Goal: Task Accomplishment & Management: Manage account settings

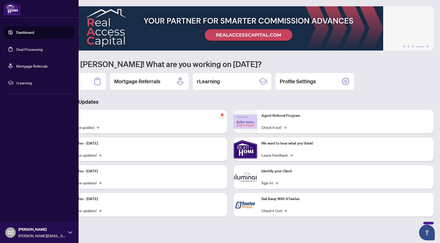
click at [38, 48] on link "Deal Processing" at bounding box center [29, 49] width 26 height 5
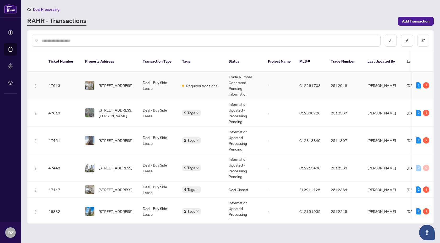
click at [229, 80] on td "Trade Number Generated - Pending Information" at bounding box center [243, 85] width 39 height 27
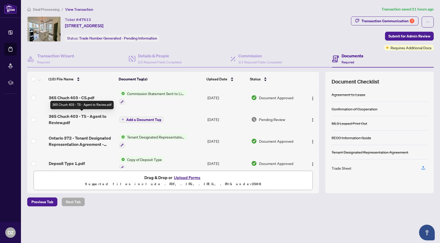
click at [103, 121] on span "365 Chuch 403 - TS - Agent to Review.pdf" at bounding box center [82, 119] width 66 height 13
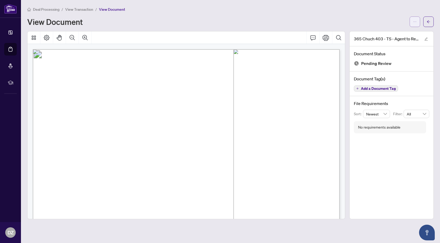
click at [413, 24] on button "button" at bounding box center [414, 21] width 10 height 10
click at [387, 30] on span "Download" at bounding box center [396, 33] width 40 height 6
click at [73, 10] on span "View Transaction" at bounding box center [79, 9] width 28 height 5
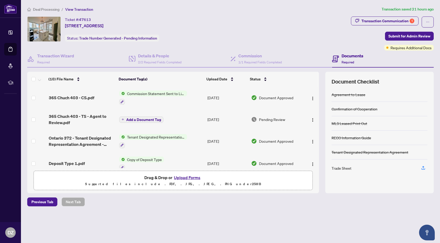
click at [190, 177] on button "Upload Forms" at bounding box center [187, 177] width 30 height 7
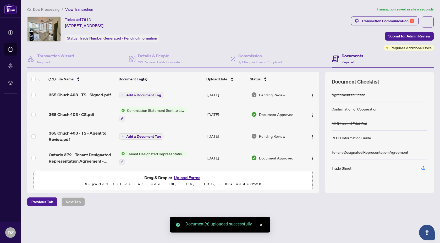
click at [146, 96] on span "Add a Document Tag" at bounding box center [143, 95] width 35 height 4
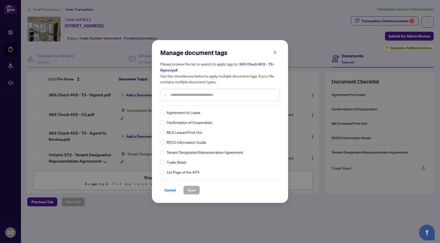
click at [198, 105] on div "Manage document tags Please browse the list or search to apply tags to: 365 Chu…" at bounding box center [219, 121] width 119 height 146
click at [194, 98] on div at bounding box center [219, 95] width 119 height 12
click at [193, 94] on input "text" at bounding box center [222, 95] width 105 height 6
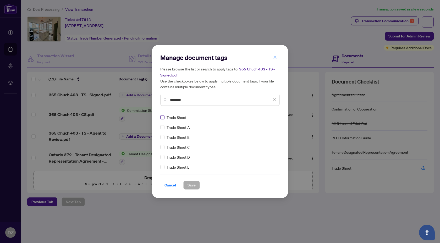
type input "********"
click at [190, 188] on span "Save" at bounding box center [191, 185] width 8 height 8
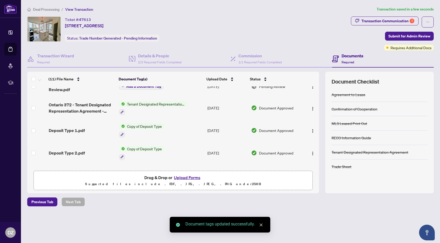
scroll to position [56, 0]
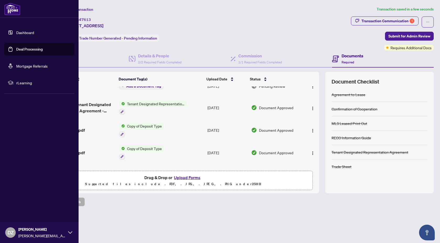
click at [32, 48] on link "Deal Processing" at bounding box center [29, 49] width 26 height 5
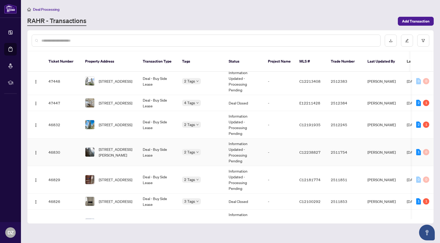
scroll to position [87, 0]
